Goal: Check status

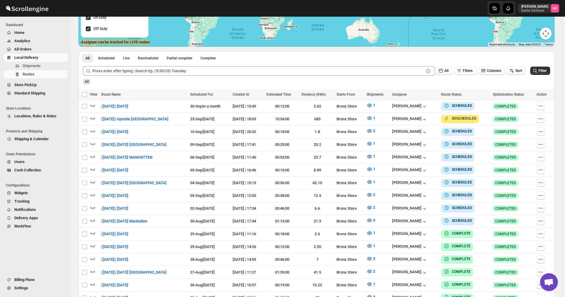
scroll to position [129, 0]
click at [544, 72] on span "Filter" at bounding box center [542, 71] width 8 height 4
click at [541, 69] on span "Filter" at bounding box center [542, 71] width 8 height 4
click at [372, 219] on icon "button" at bounding box center [369, 220] width 6 height 6
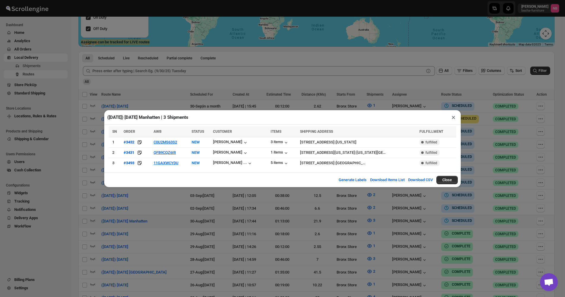
click at [203, 236] on div "([DATE]) [DATE] Manhatten | 3 Shipments × SN ORDER AWB STATUS CUSTOMER ITEMS SH…" at bounding box center [282, 148] width 565 height 297
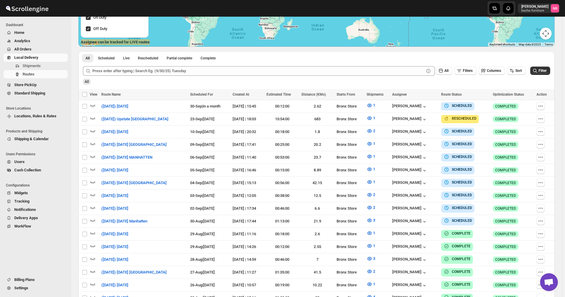
click at [447, 57] on div "All Scheduled Live Rescheduled Partial complete Complete More views All Schedul…" at bounding box center [316, 56] width 476 height 10
click at [541, 73] on button "Filter" at bounding box center [540, 70] width 20 height 8
click at [371, 218] on icon "button" at bounding box center [369, 220] width 4 height 4
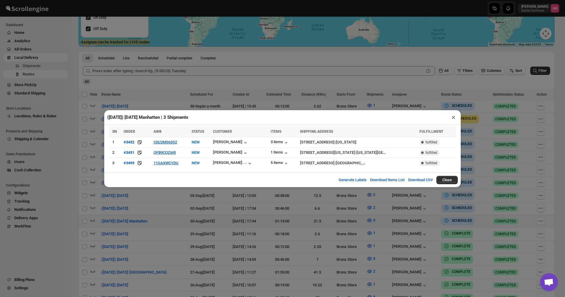
click at [298, 205] on div "([DATE]) [DATE] Manhatten | 3 Shipments × SN ORDER AWB STATUS CUSTOMER ITEMS SH…" at bounding box center [282, 148] width 565 height 297
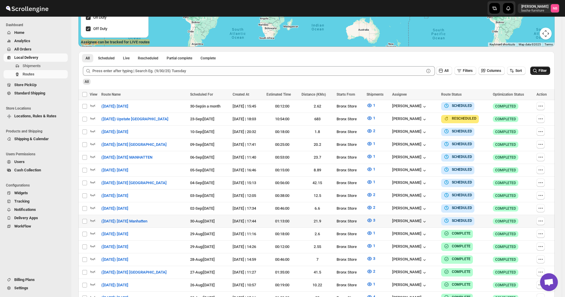
click at [536, 72] on icon "submit" at bounding box center [535, 71] width 4 height 4
click at [538, 67] on button "Filter" at bounding box center [540, 70] width 20 height 8
click at [372, 218] on icon "button" at bounding box center [369, 220] width 6 height 6
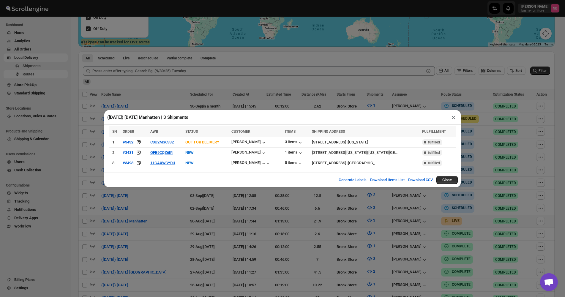
click at [218, 99] on div "([DATE]) [DATE] Manhatten | 3 Shipments × SN ORDER AWB STATUS CUSTOMER ITEMS SH…" at bounding box center [282, 148] width 565 height 297
